Goal: Task Accomplishment & Management: Manage account settings

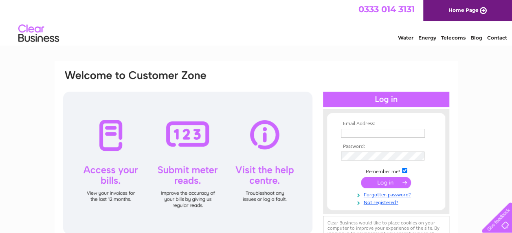
type input "anita@jacksonsplastering.co.uk"
click at [372, 180] on input "submit" at bounding box center [386, 182] width 50 height 11
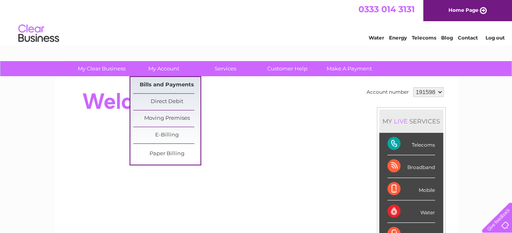
click at [178, 88] on link "Bills and Payments" at bounding box center [166, 85] width 67 height 16
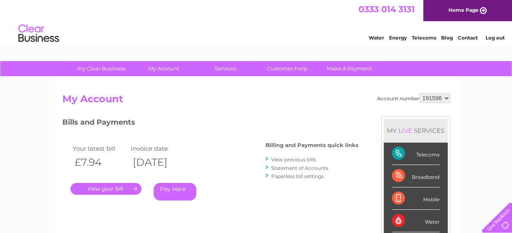
click at [106, 189] on link "." at bounding box center [105, 189] width 71 height 12
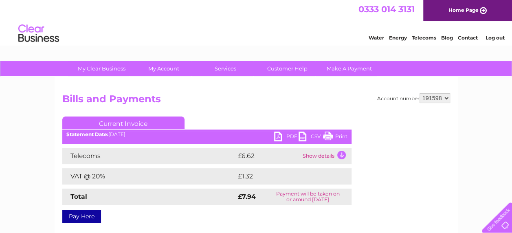
click at [288, 137] on link "PDF" at bounding box center [286, 138] width 24 height 12
